Goal: Task Accomplishment & Management: Use online tool/utility

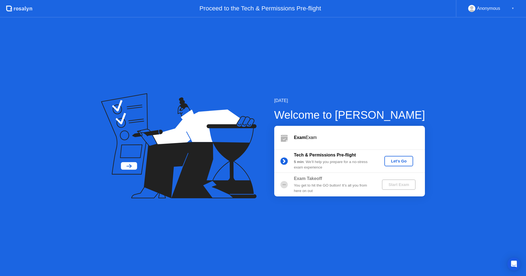
click at [404, 166] on button "Let's Go" at bounding box center [398, 161] width 29 height 10
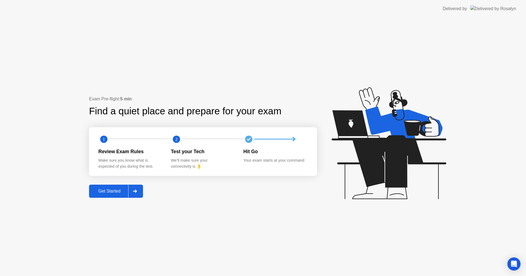
click at [139, 197] on div at bounding box center [134, 191] width 13 height 13
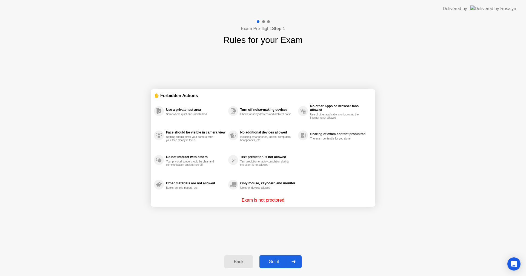
click at [294, 274] on div "Back Got it" at bounding box center [263, 262] width 84 height 25
click at [295, 265] on div at bounding box center [293, 262] width 13 height 13
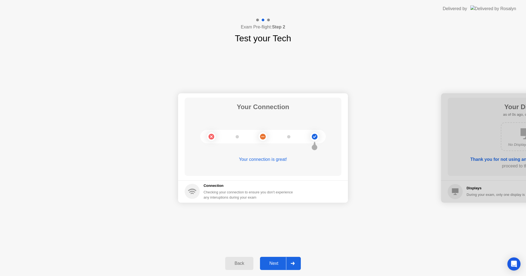
click at [288, 262] on div at bounding box center [292, 264] width 13 height 13
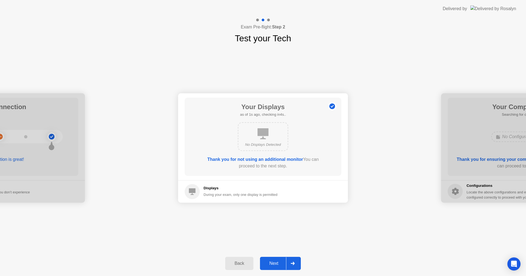
click at [288, 262] on div at bounding box center [292, 264] width 13 height 13
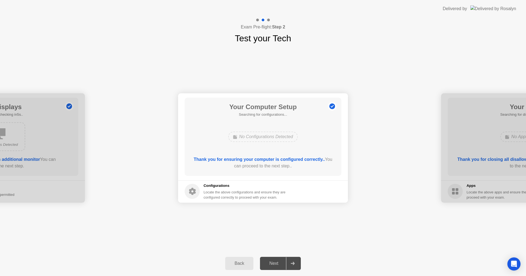
click at [296, 264] on div at bounding box center [292, 264] width 13 height 13
click at [294, 264] on icon at bounding box center [293, 263] width 4 height 3
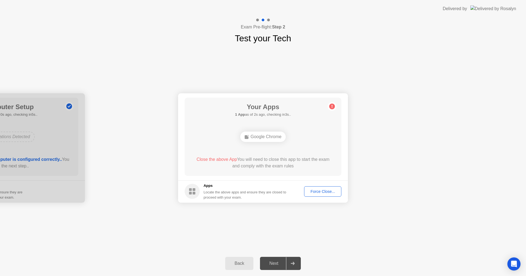
click at [317, 194] on div "Force Close..." at bounding box center [322, 192] width 33 height 4
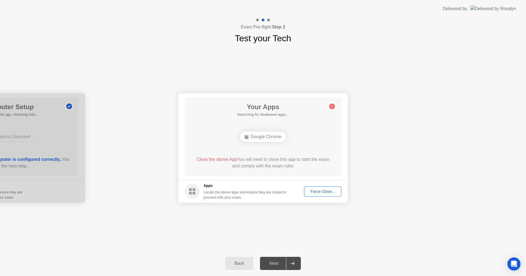
click at [321, 195] on button "Force Close..." at bounding box center [322, 192] width 37 height 10
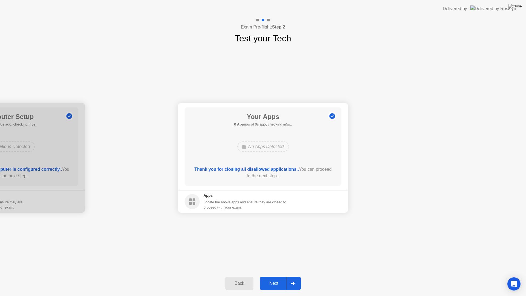
click at [281, 173] on div "Thank you for closing all disallowed applications.. You can proceed to the next…" at bounding box center [263, 172] width 141 height 13
click at [299, 276] on div at bounding box center [292, 283] width 13 height 13
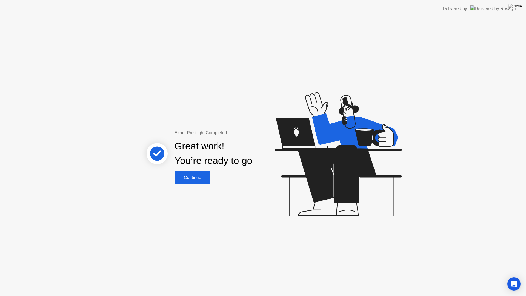
click at [209, 174] on button "Continue" at bounding box center [193, 177] width 36 height 13
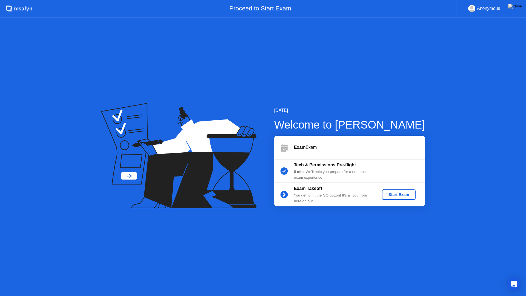
drag, startPoint x: 419, startPoint y: 187, endPoint x: 418, endPoint y: 190, distance: 3.2
click at [419, 187] on div "Exam Takeoff You get to hit the GO button! It’s all you from here on out Start …" at bounding box center [349, 195] width 151 height 24
click at [401, 198] on button "Start Exam" at bounding box center [399, 194] width 34 height 10
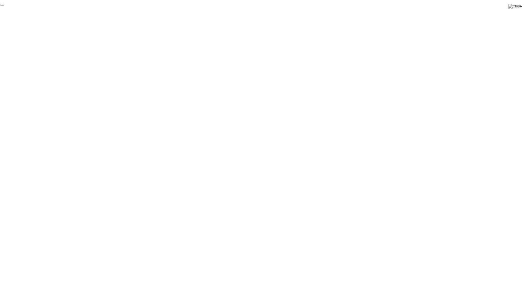
click at [4, 5] on button "End Proctoring Session" at bounding box center [2, 5] width 4 height 2
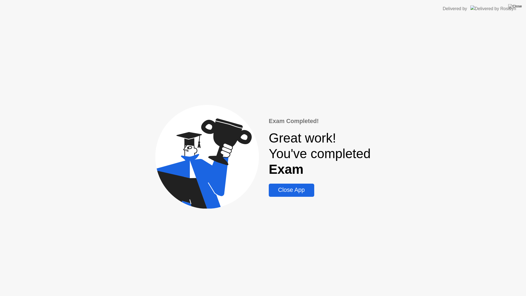
drag, startPoint x: 291, startPoint y: 193, endPoint x: 290, endPoint y: 183, distance: 10.2
click at [291, 187] on div "Close App" at bounding box center [291, 190] width 42 height 7
